Goal: Find specific page/section: Find specific page/section

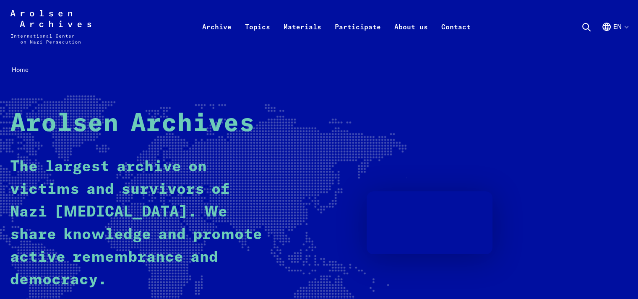
click at [623, 25] on button "en" at bounding box center [614, 37] width 26 height 30
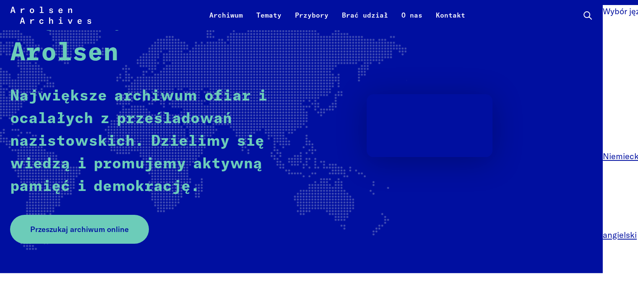
scroll to position [98, 0]
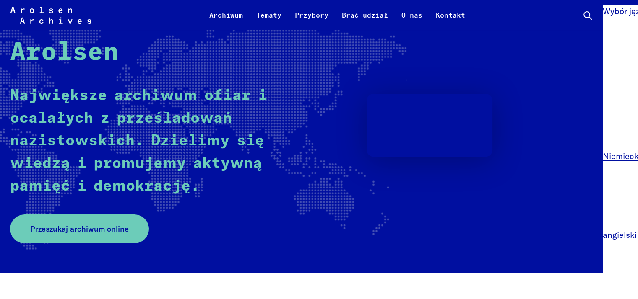
click at [624, 233] on font "angielski" at bounding box center [620, 235] width 34 height 10
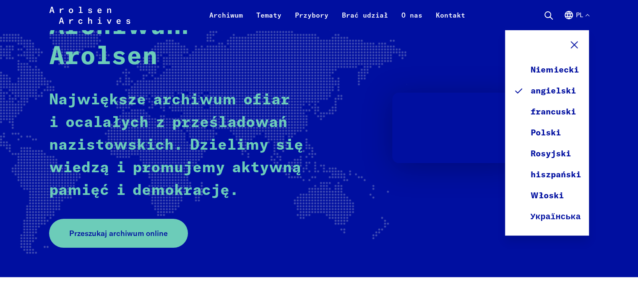
scroll to position [112, 0]
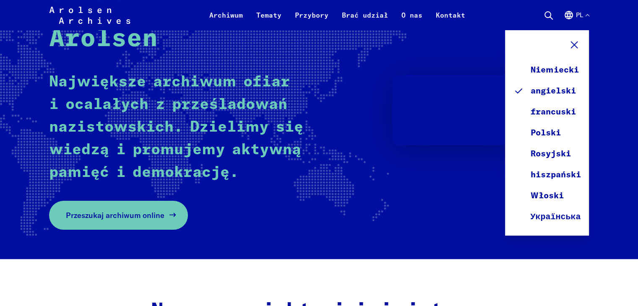
click at [149, 220] on font "Przeszukaj archiwum online" at bounding box center [115, 216] width 99 height 10
